Goal: Transaction & Acquisition: Purchase product/service

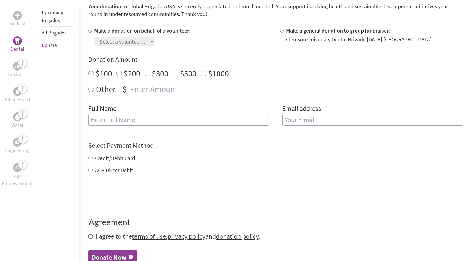
scroll to position [87, 0]
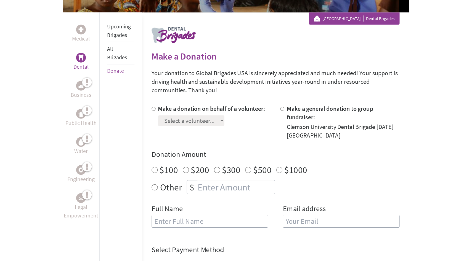
scroll to position [99, 0]
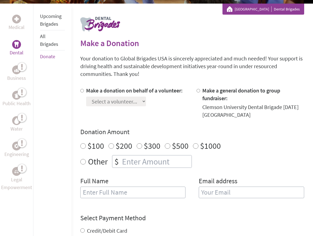
click at [163, 118] on div "Make a donation on behalf of a volunteer: Select a volunteer... Averie AuBuchon…" at bounding box center [134, 103] width 97 height 32
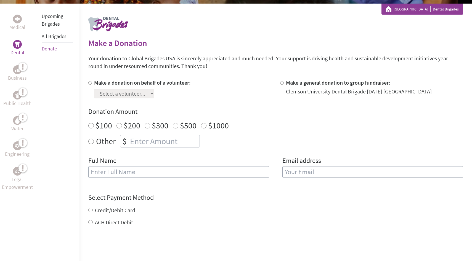
click at [89, 81] on input "Make a donation on behalf of a volunteer:" at bounding box center [90, 83] width 4 height 4
radio input "true"
click at [130, 90] on select "Select a volunteer... Averie AuBuchon Bailey Curran Brianna Berry Brianna Harri…" at bounding box center [124, 94] width 60 height 10
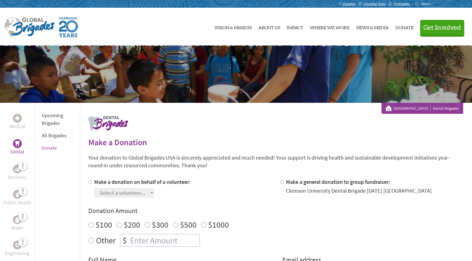
click at [17, 147] on div at bounding box center [17, 143] width 9 height 9
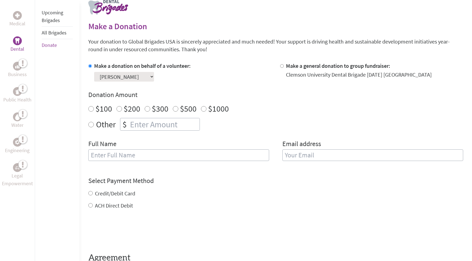
scroll to position [116, 0]
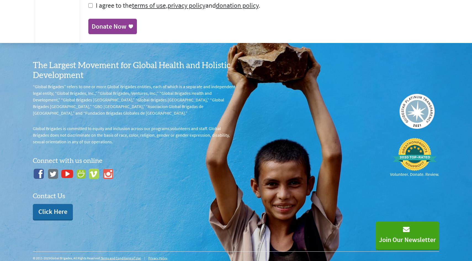
scroll to position [386, 0]
